Goal: Check status

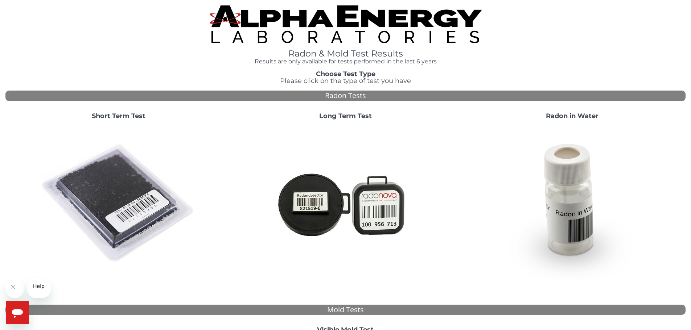
click at [129, 120] on strong "Short Term Test" at bounding box center [119, 116] width 54 height 8
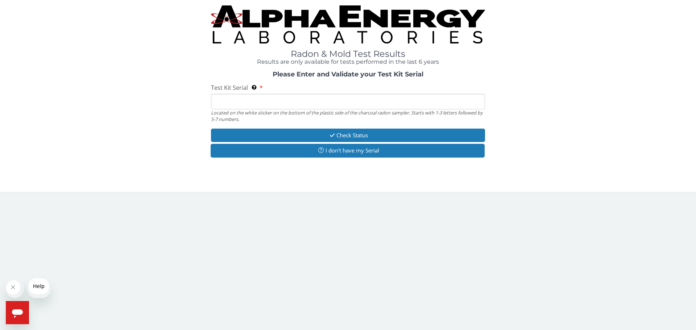
paste input "AA561179"
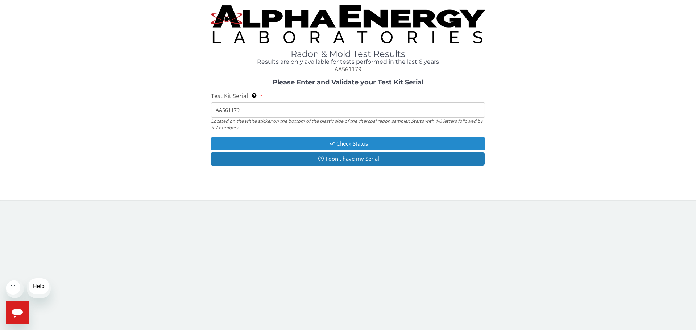
type input "AA561179"
click at [368, 150] on button "Check Status" at bounding box center [348, 143] width 274 height 13
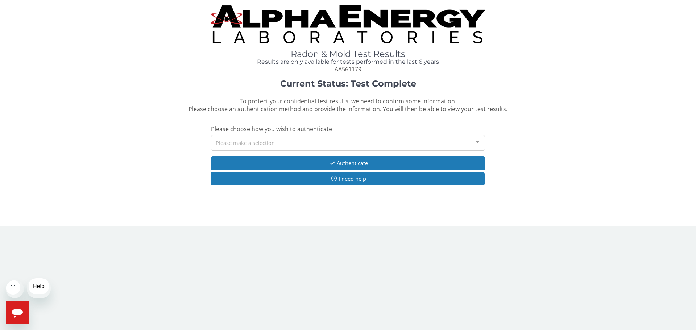
click at [433, 151] on div "Please make a selection" at bounding box center [348, 143] width 274 height 16
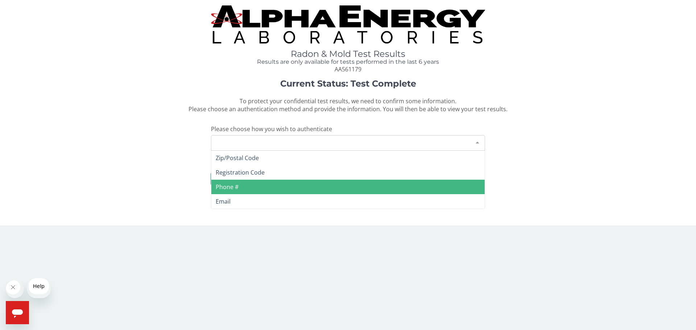
click at [262, 194] on span "Phone #" at bounding box center [347, 187] width 273 height 15
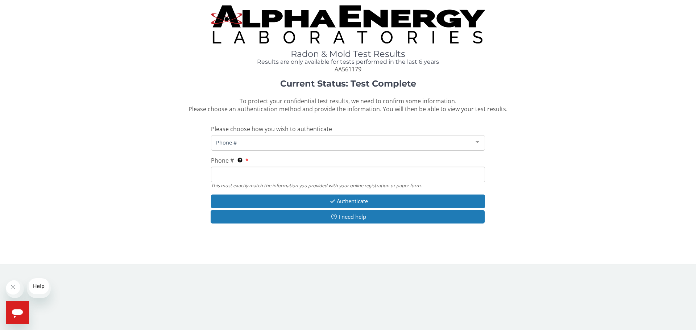
click at [246, 182] on input "Phone # This must exactly match the information you provided with your online r…" at bounding box center [348, 175] width 274 height 16
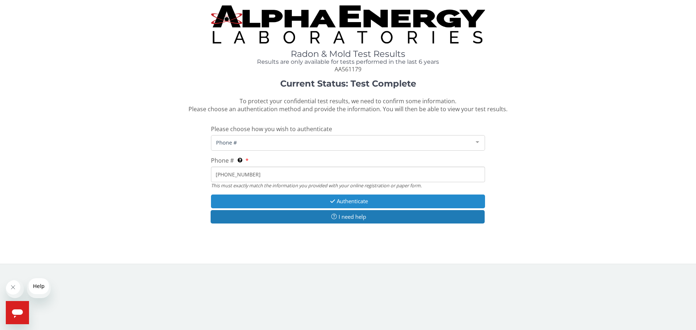
type input "[PHONE_NUMBER]"
click at [369, 208] on button "Authenticate" at bounding box center [348, 201] width 274 height 13
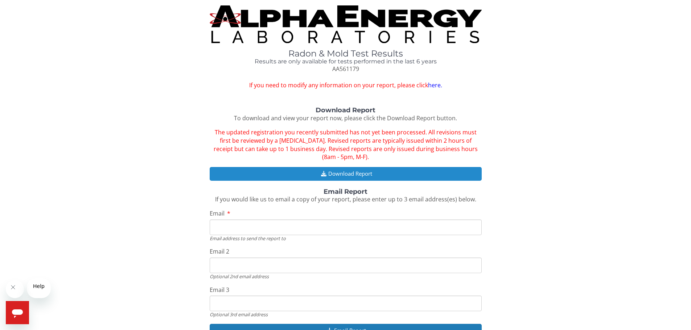
click at [357, 181] on button "Download Report" at bounding box center [346, 173] width 272 height 13
